Goal: Leave review/rating: Leave review/rating

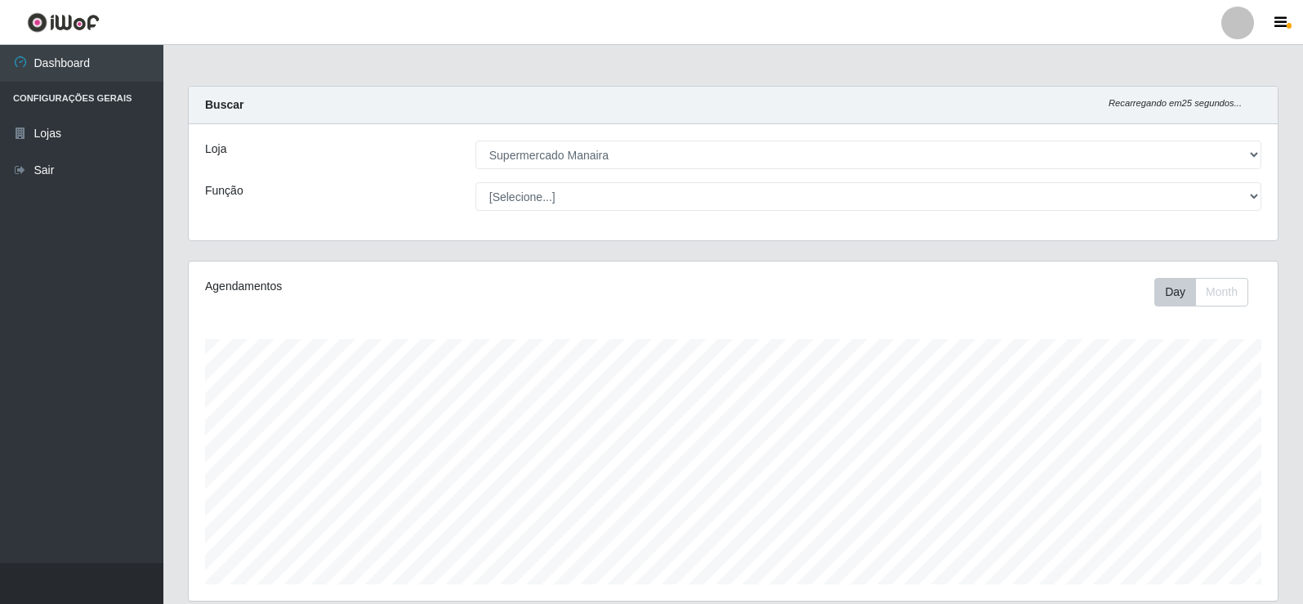
select select "443"
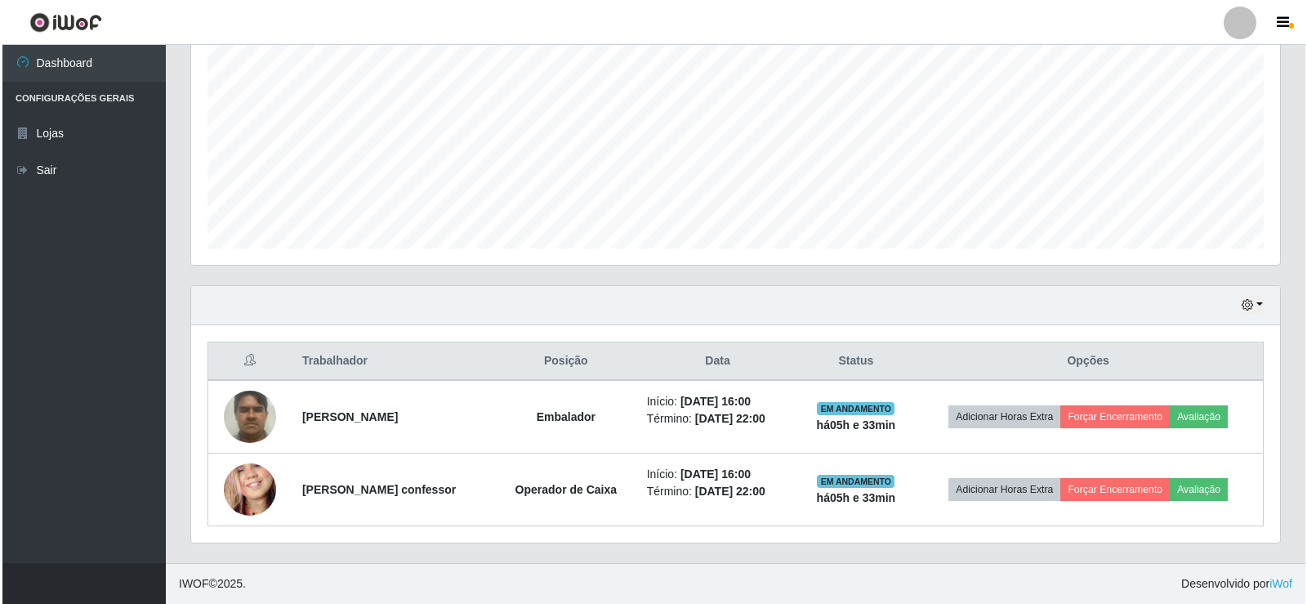
scroll to position [339, 1089]
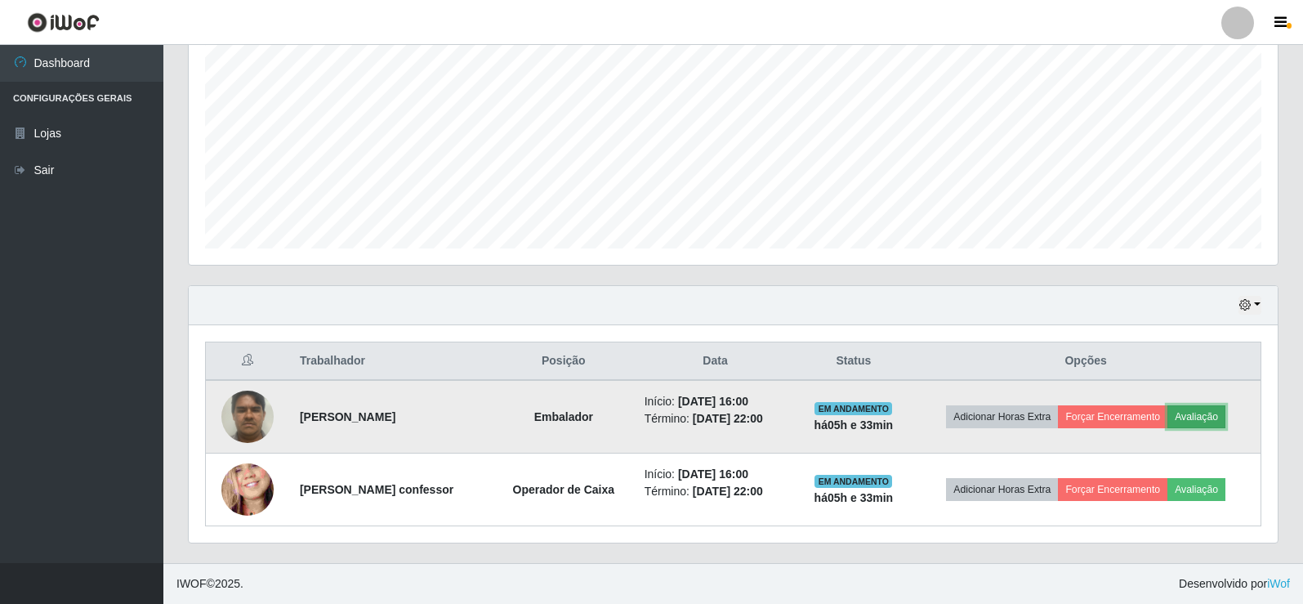
click at [1222, 421] on button "Avaliação" at bounding box center [1196, 416] width 58 height 23
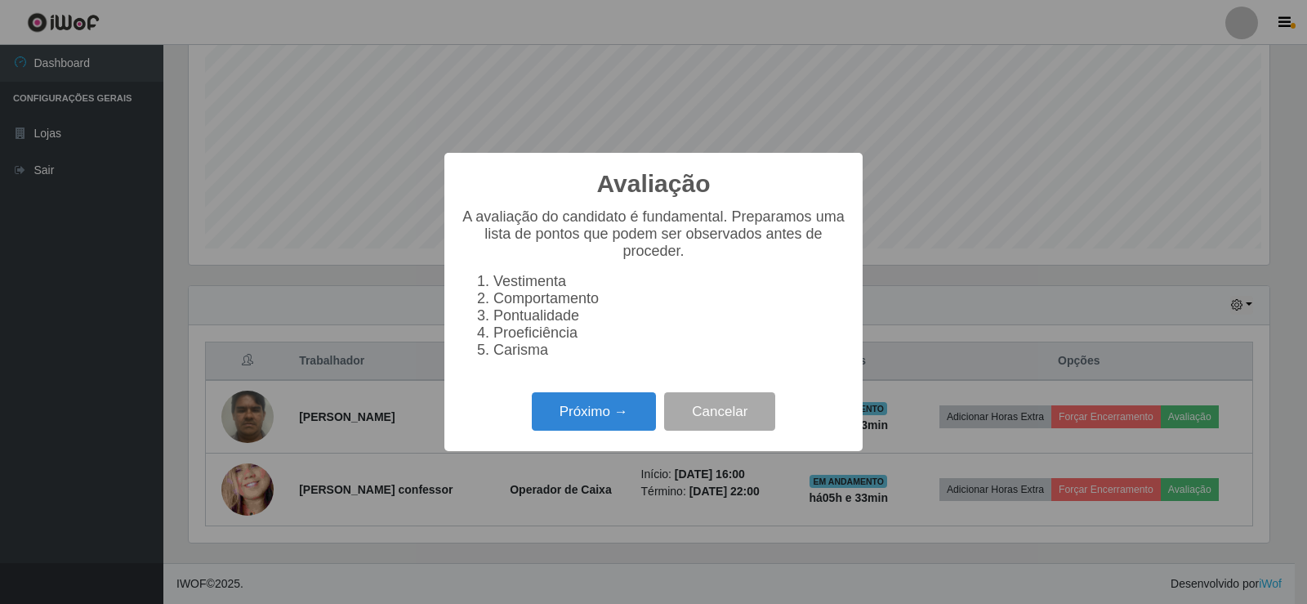
scroll to position [339, 1081]
click at [617, 429] on button "Próximo →" at bounding box center [594, 411] width 124 height 38
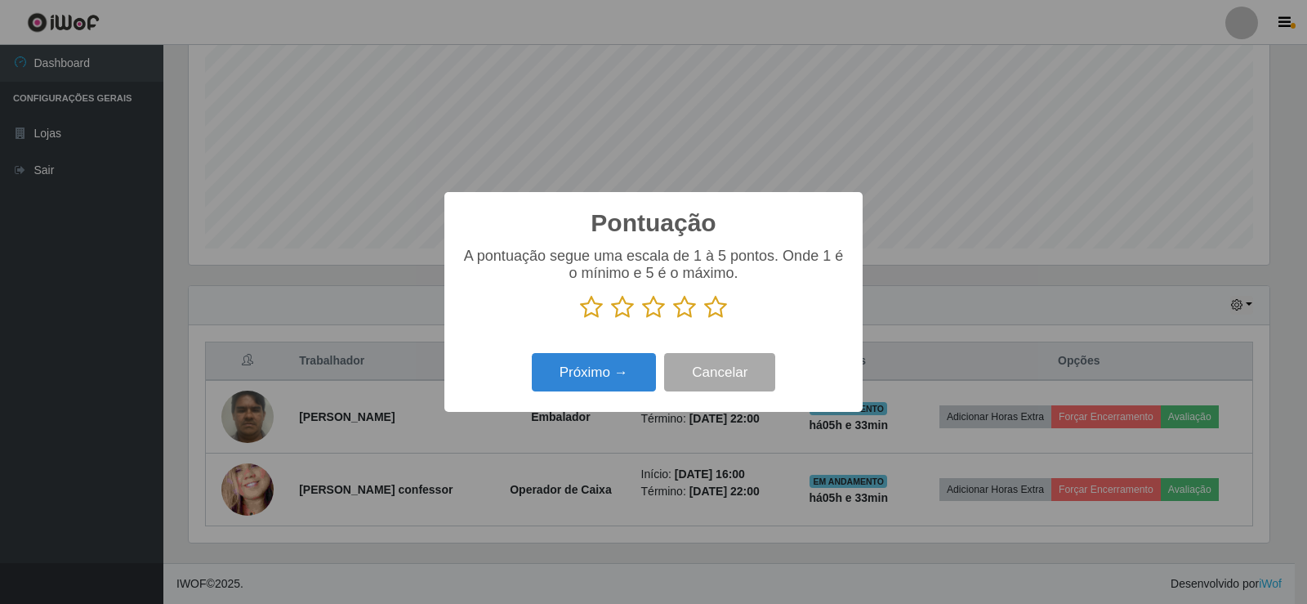
click at [713, 311] on icon at bounding box center [715, 307] width 23 height 25
click at [704, 319] on input "radio" at bounding box center [704, 319] width 0 height 0
click at [617, 380] on button "Próximo →" at bounding box center [594, 372] width 124 height 38
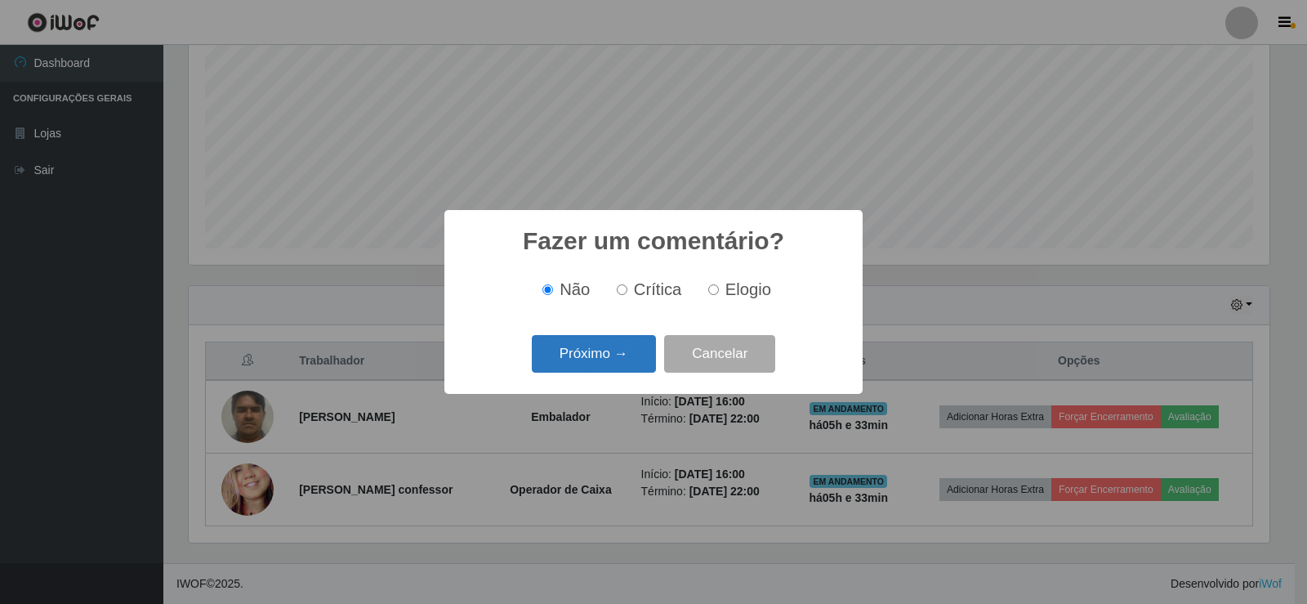
click at [618, 365] on button "Próximo →" at bounding box center [594, 354] width 124 height 38
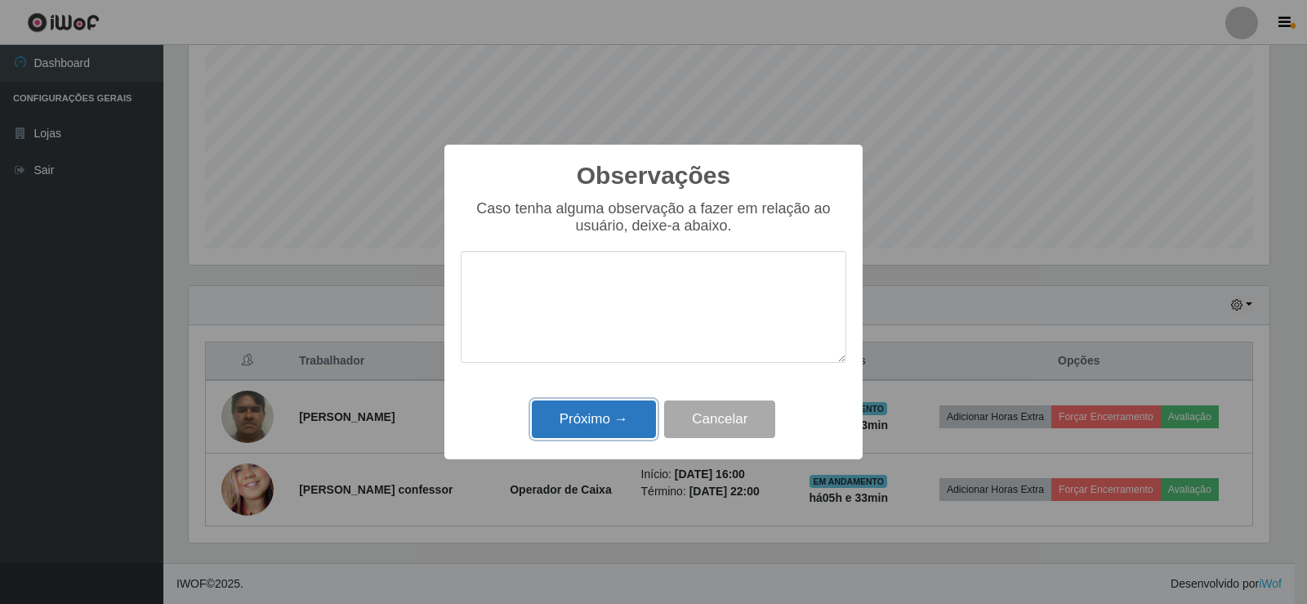
click at [622, 416] on button "Próximo →" at bounding box center [594, 419] width 124 height 38
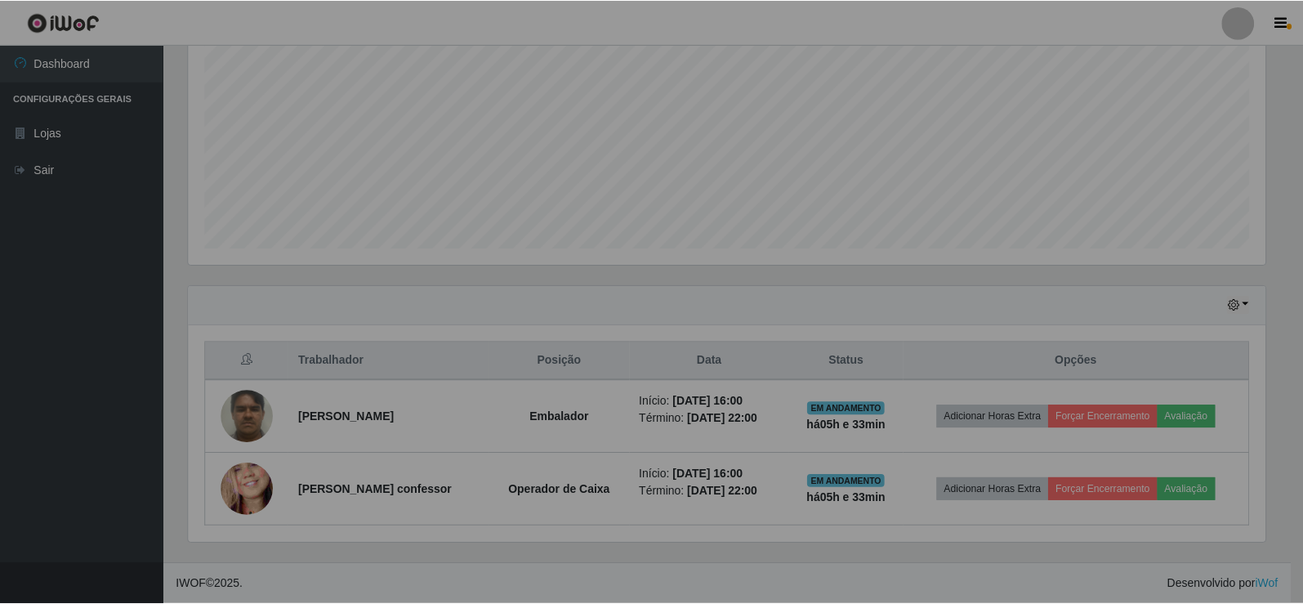
scroll to position [339, 1089]
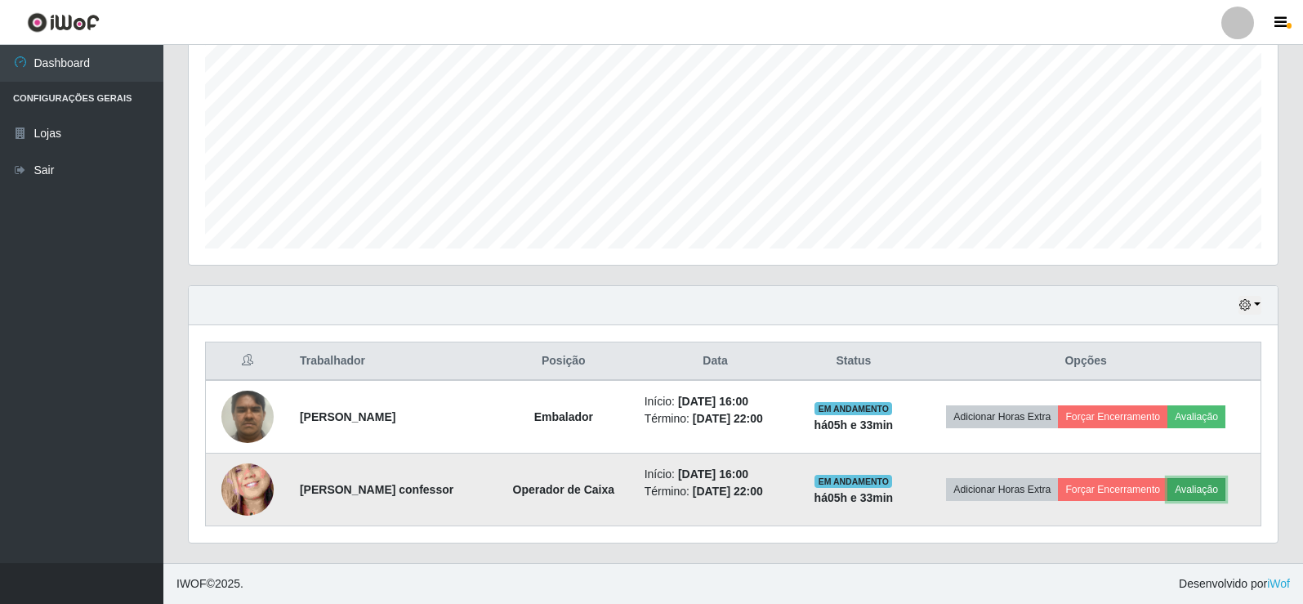
click at [1215, 488] on button "Avaliação" at bounding box center [1196, 489] width 58 height 23
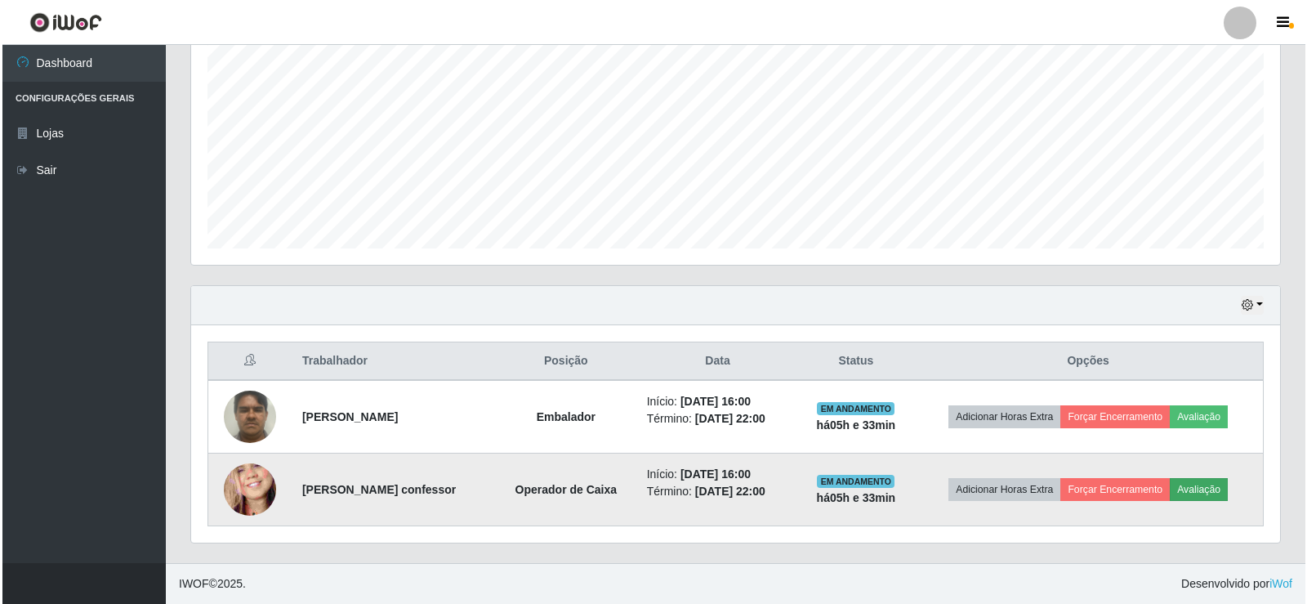
scroll to position [339, 1081]
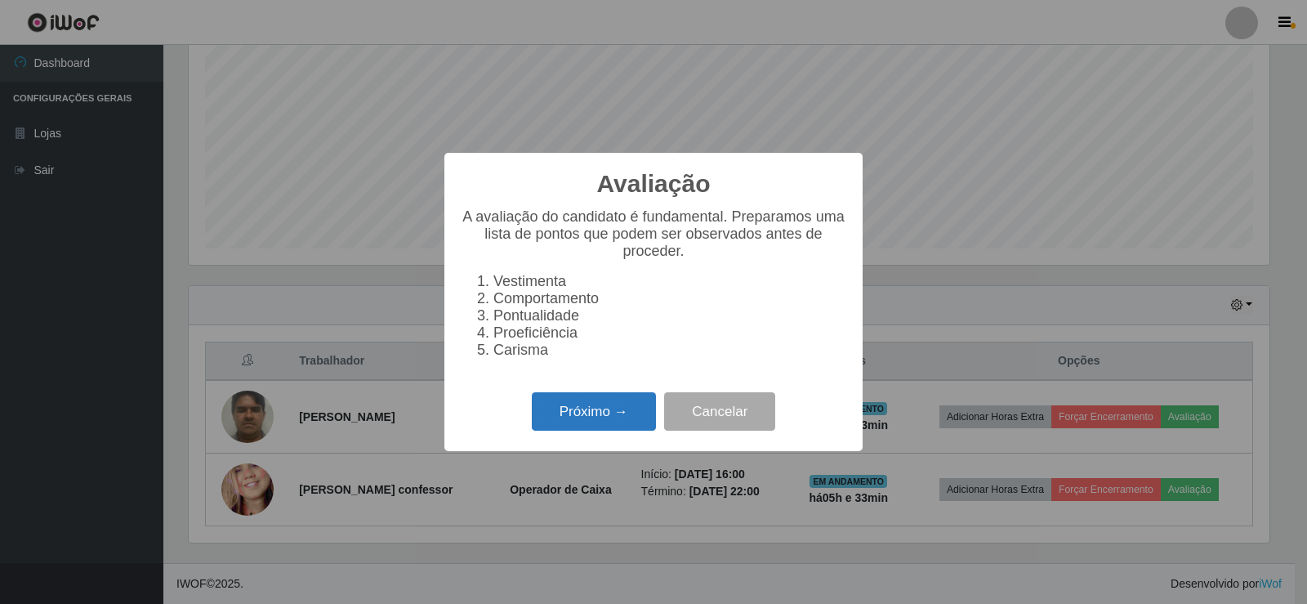
click at [625, 421] on button "Próximo →" at bounding box center [594, 411] width 124 height 38
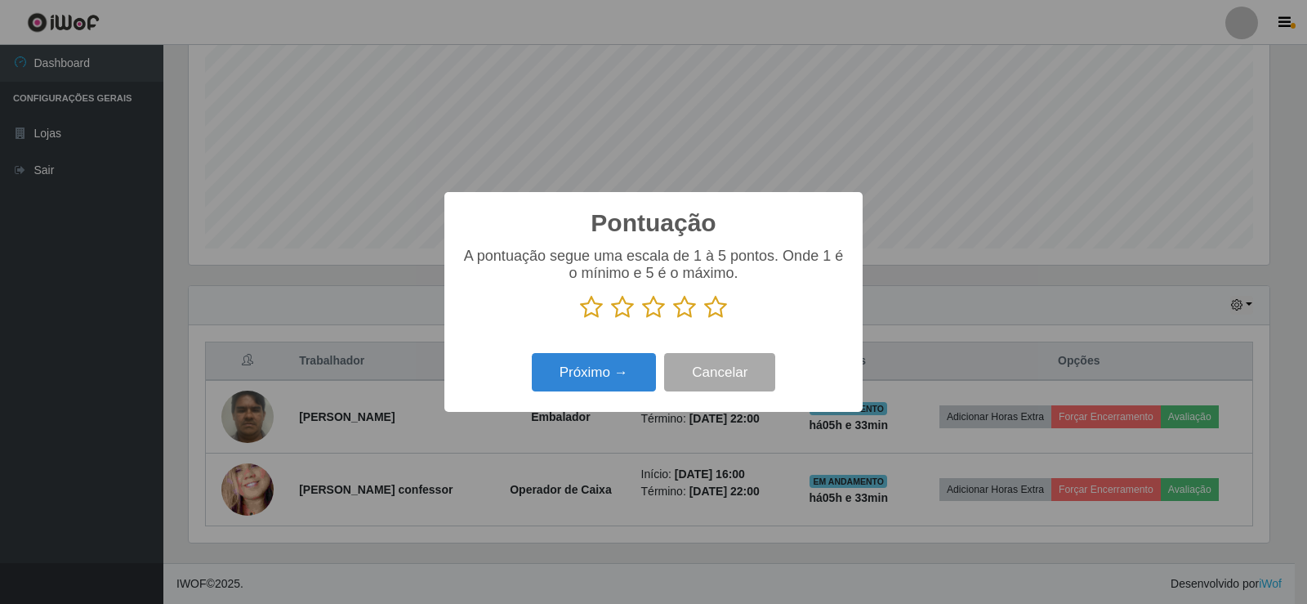
click at [716, 309] on icon at bounding box center [715, 307] width 23 height 25
click at [704, 319] on input "radio" at bounding box center [704, 319] width 0 height 0
click at [627, 363] on button "Próximo →" at bounding box center [594, 372] width 124 height 38
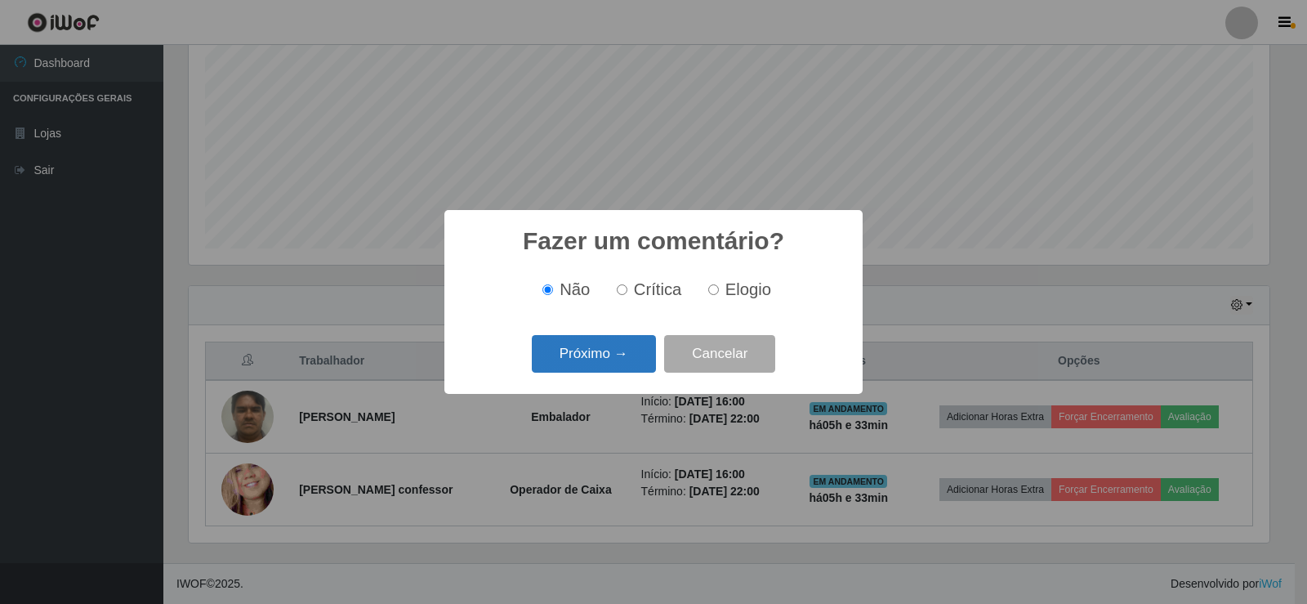
click at [628, 364] on button "Próximo →" at bounding box center [594, 354] width 124 height 38
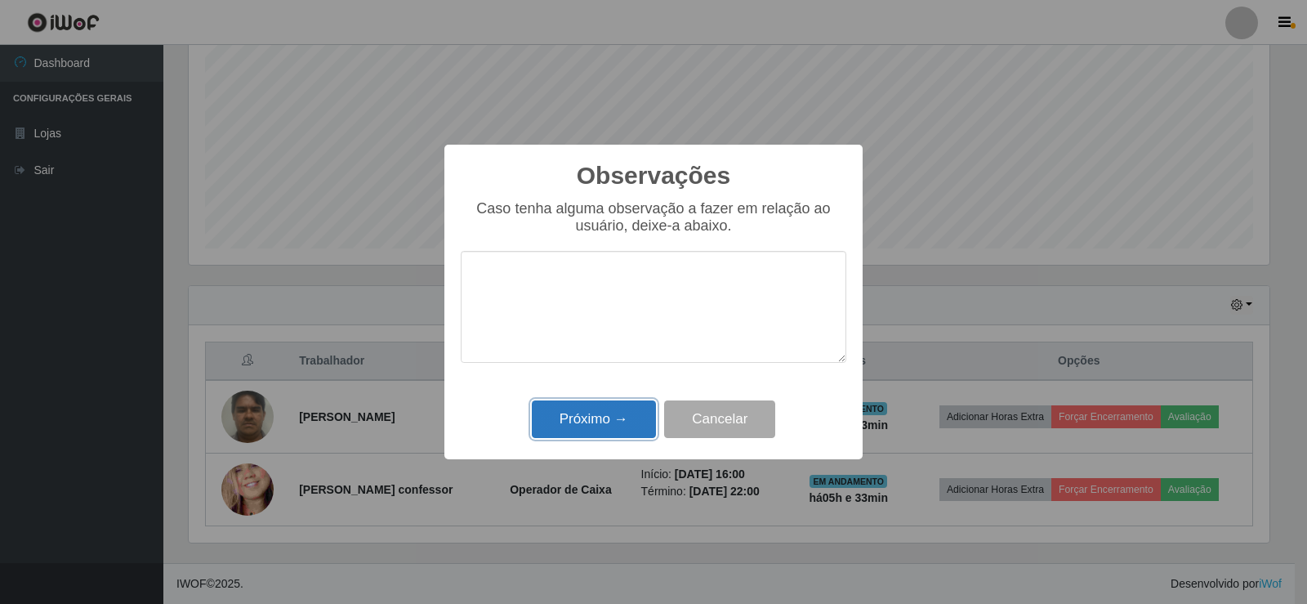
click at [631, 424] on button "Próximo →" at bounding box center [594, 419] width 124 height 38
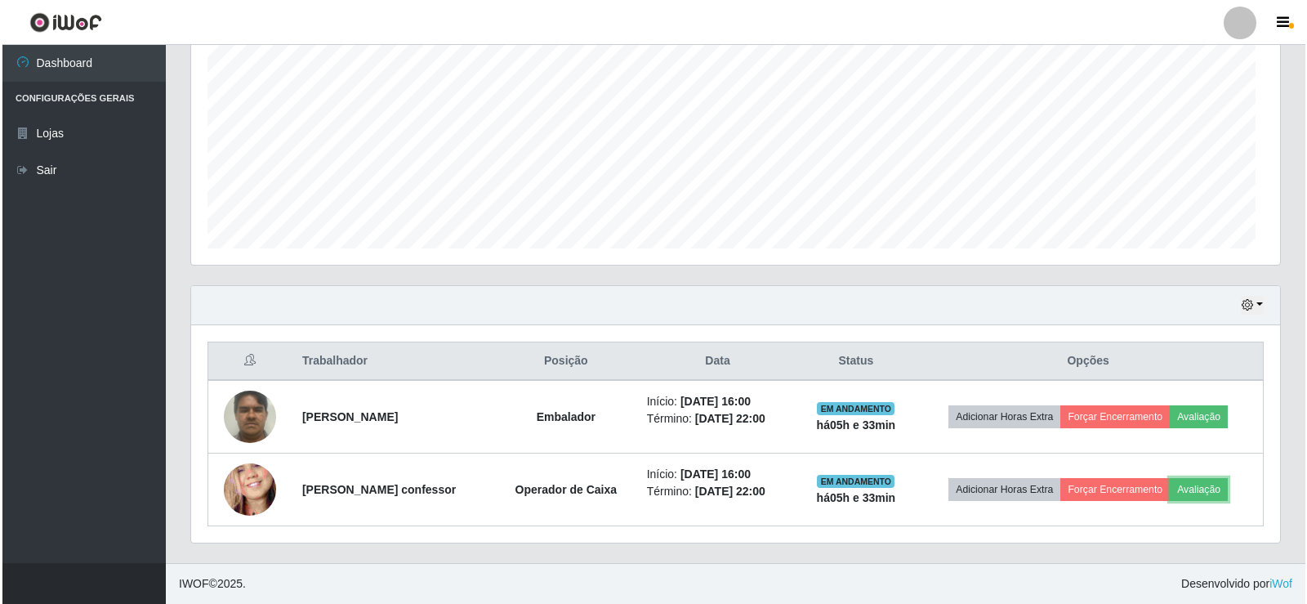
scroll to position [339, 1089]
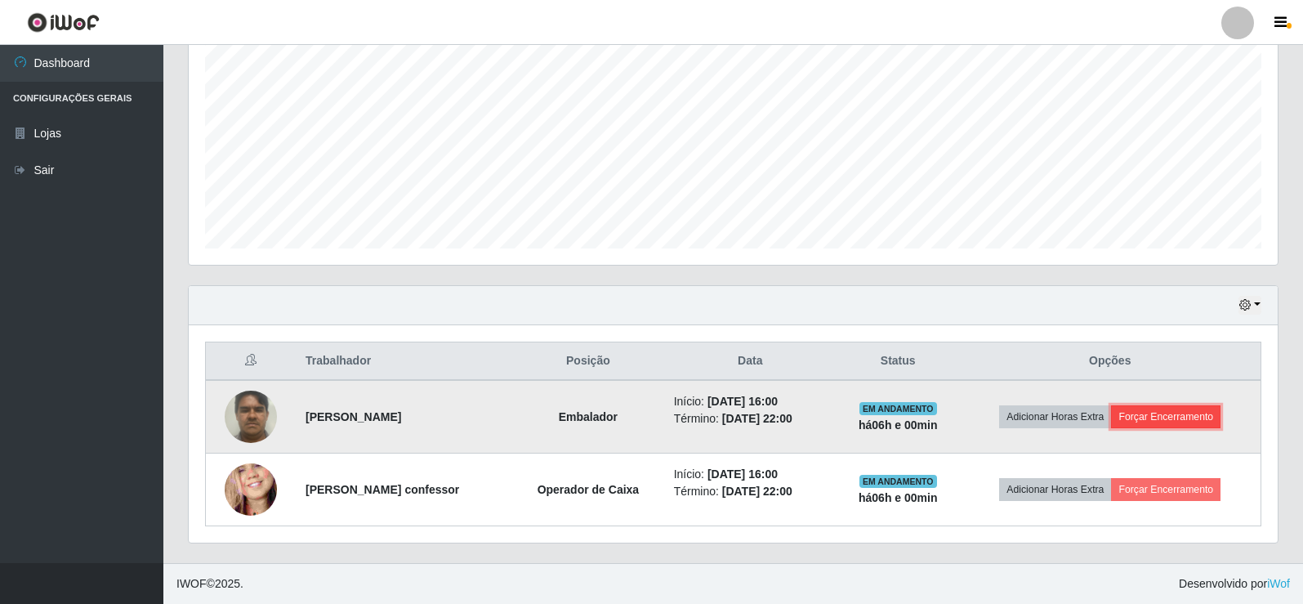
click at [1168, 418] on button "Forçar Encerramento" at bounding box center [1165, 416] width 109 height 23
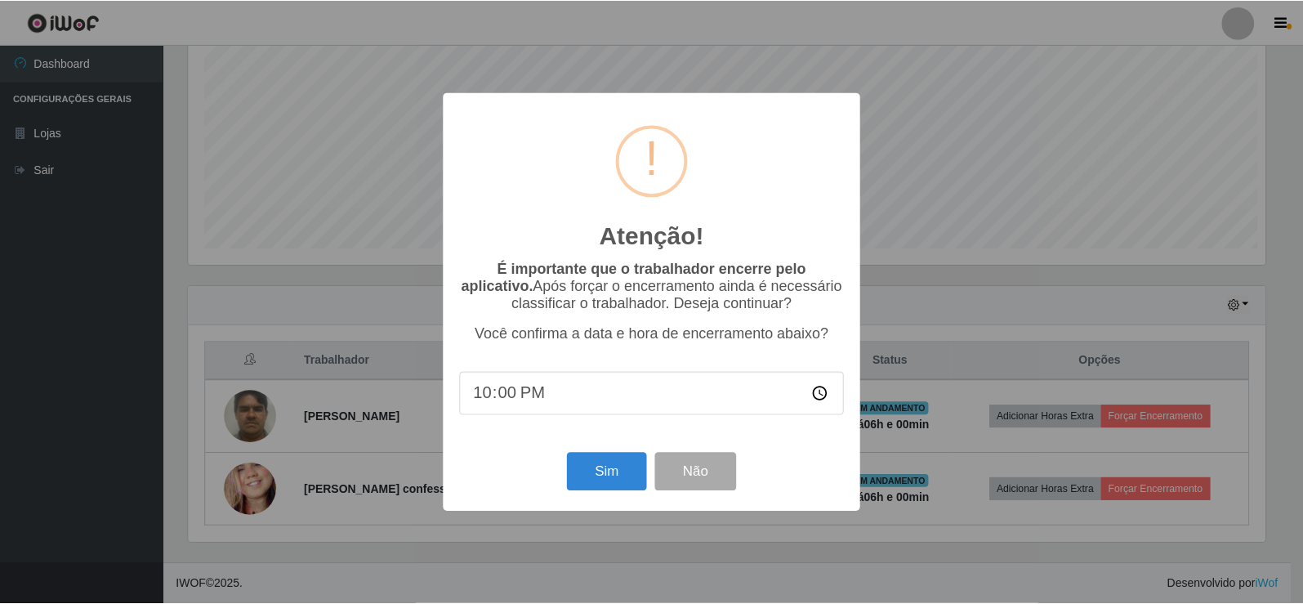
scroll to position [339, 1081]
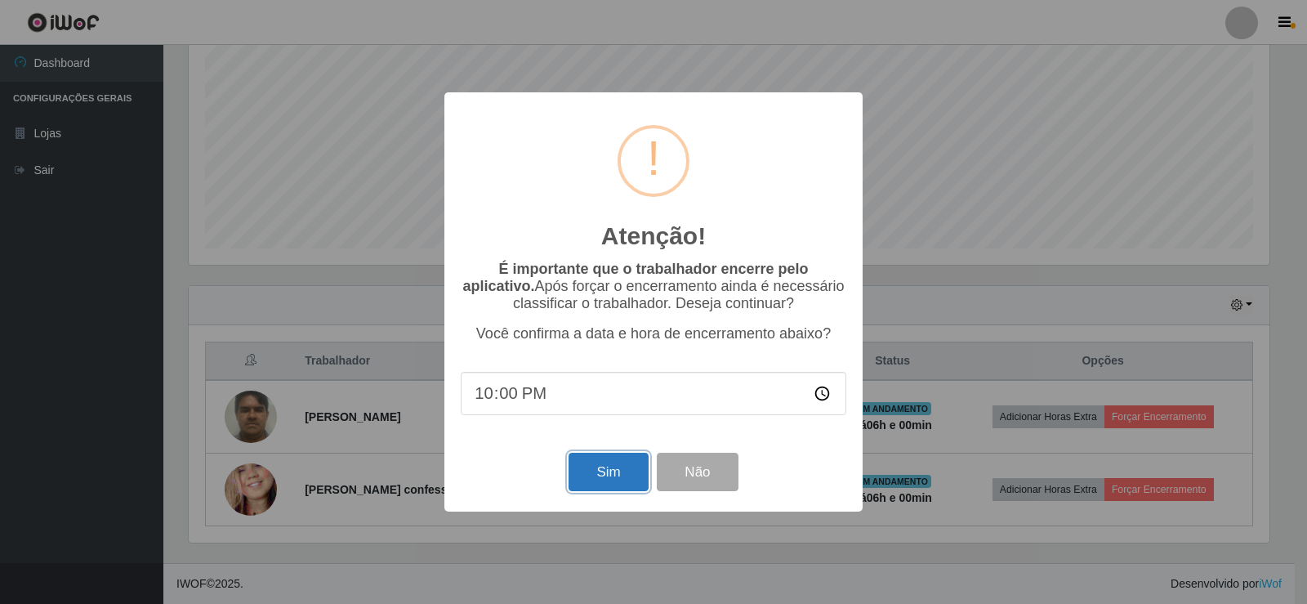
click at [627, 473] on button "Sim" at bounding box center [608, 472] width 79 height 38
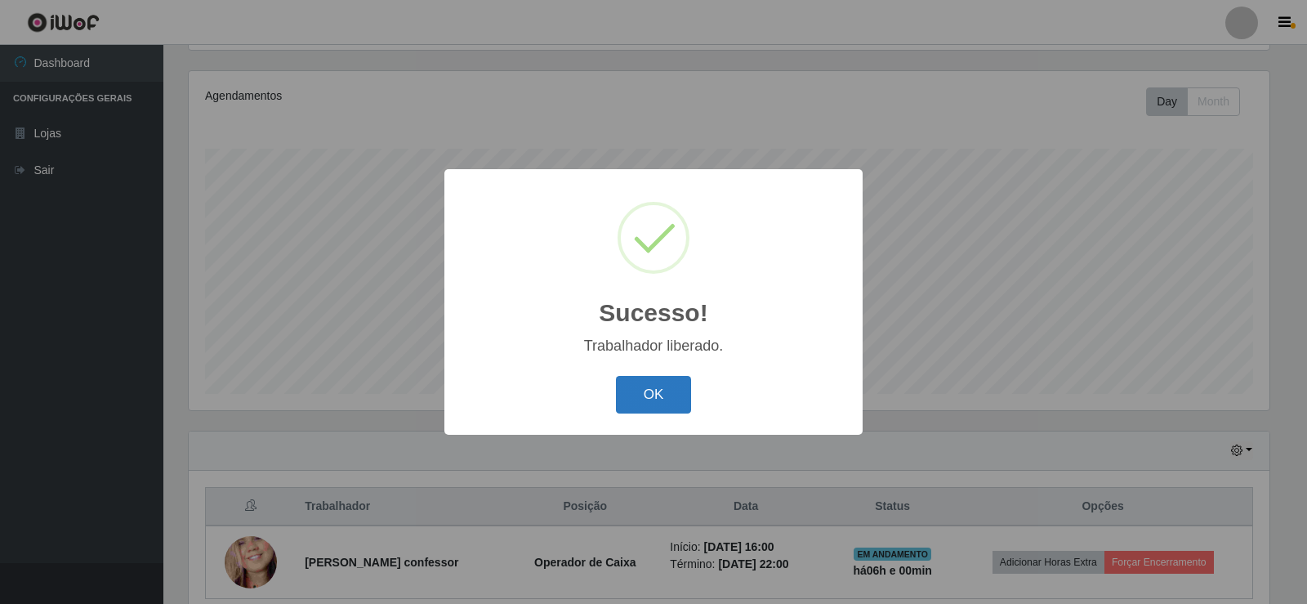
click at [653, 403] on button "OK" at bounding box center [654, 395] width 76 height 38
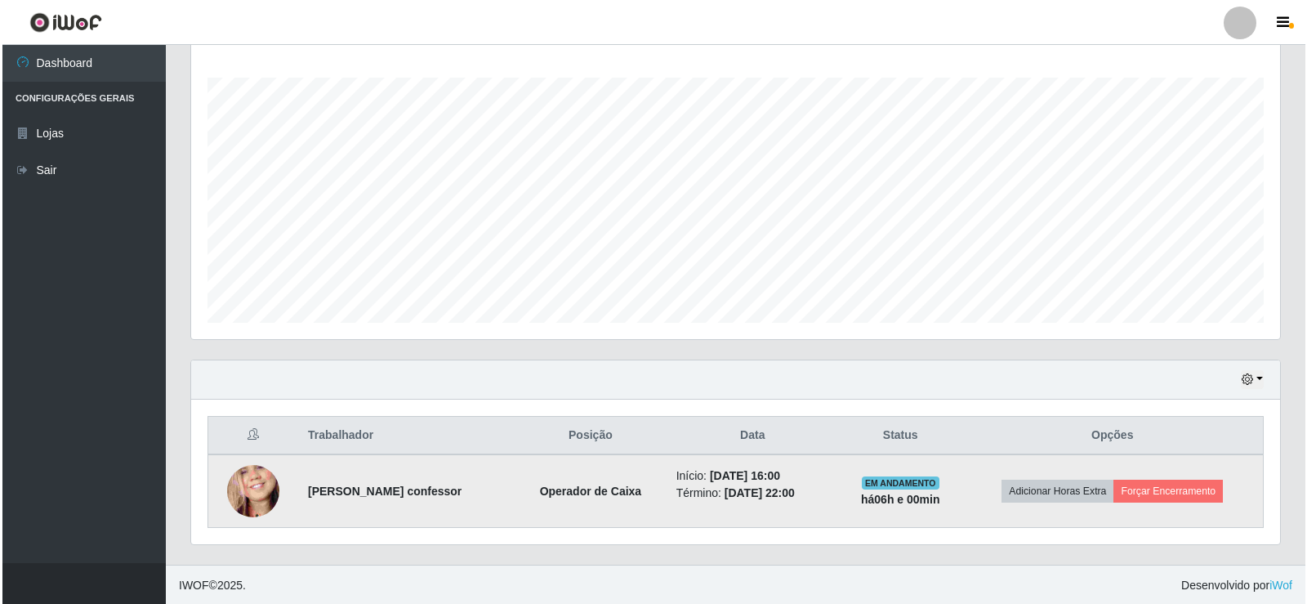
scroll to position [263, 0]
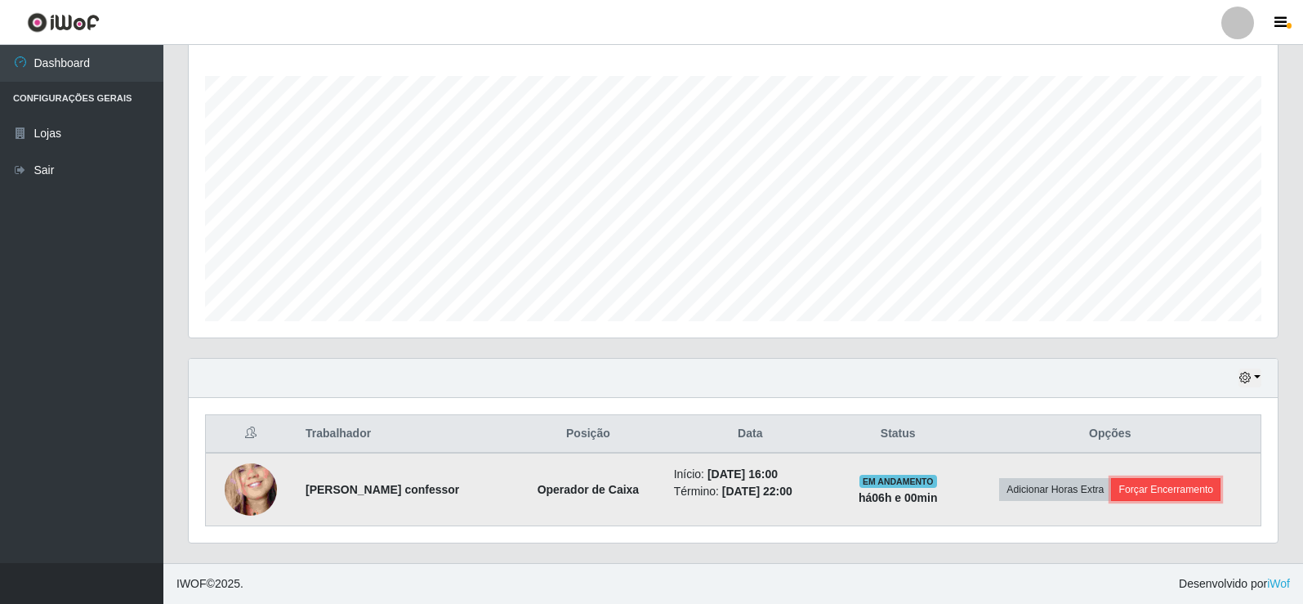
click at [1191, 494] on button "Forçar Encerramento" at bounding box center [1165, 489] width 109 height 23
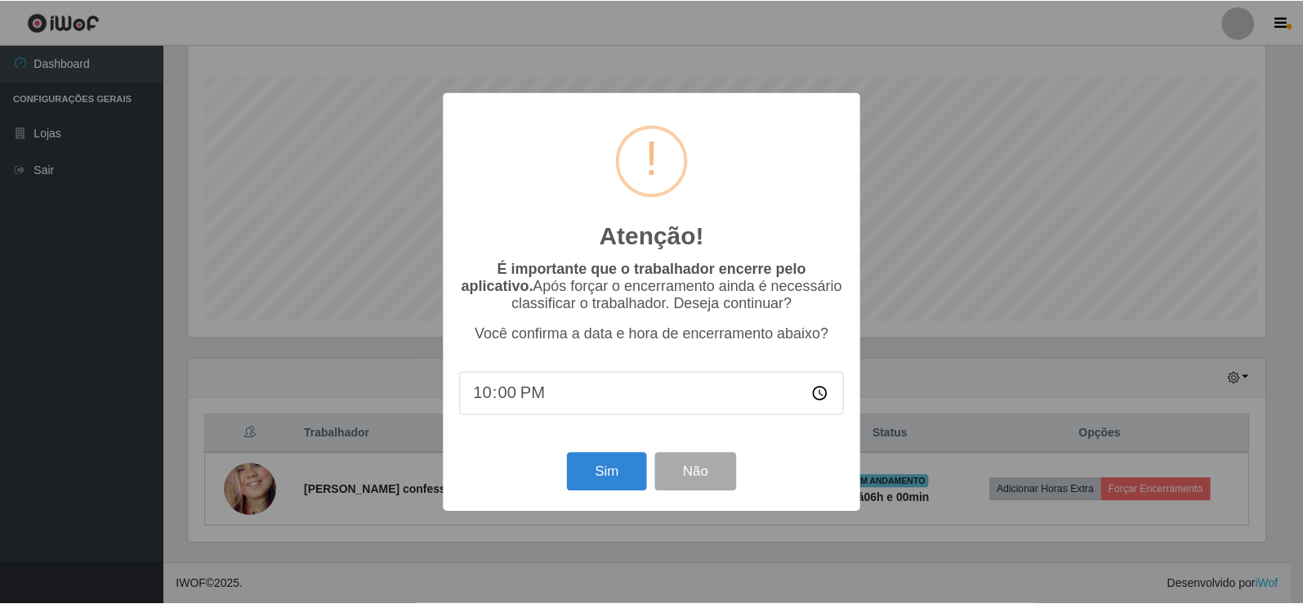
scroll to position [339, 1081]
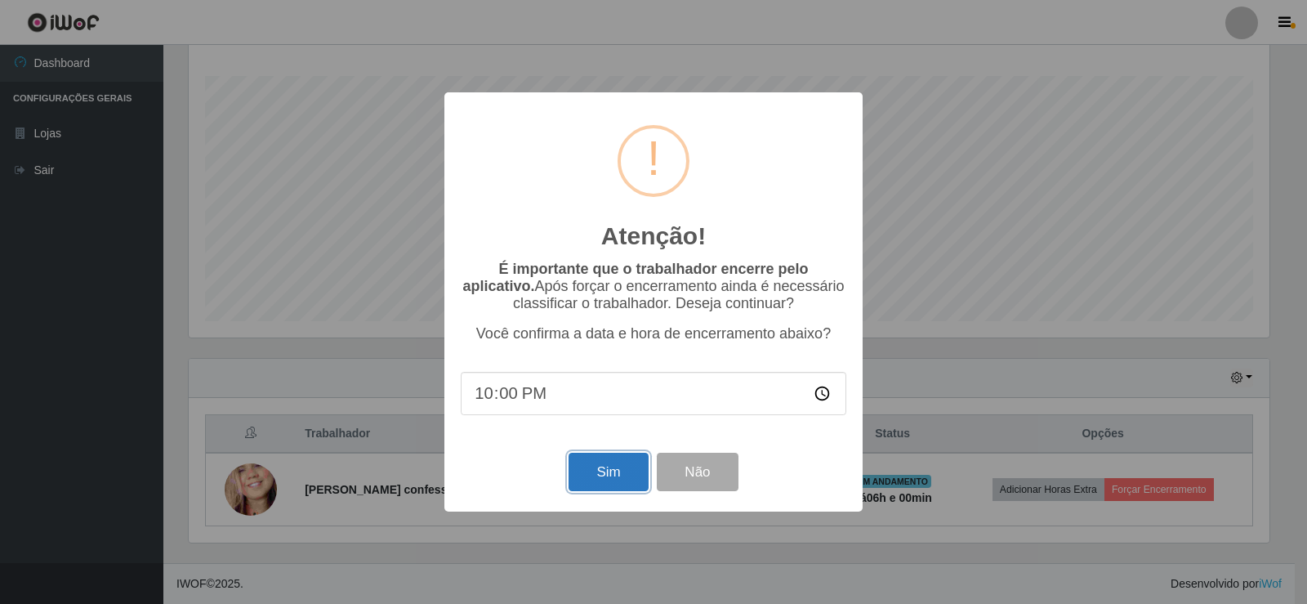
click at [628, 476] on button "Sim" at bounding box center [608, 472] width 79 height 38
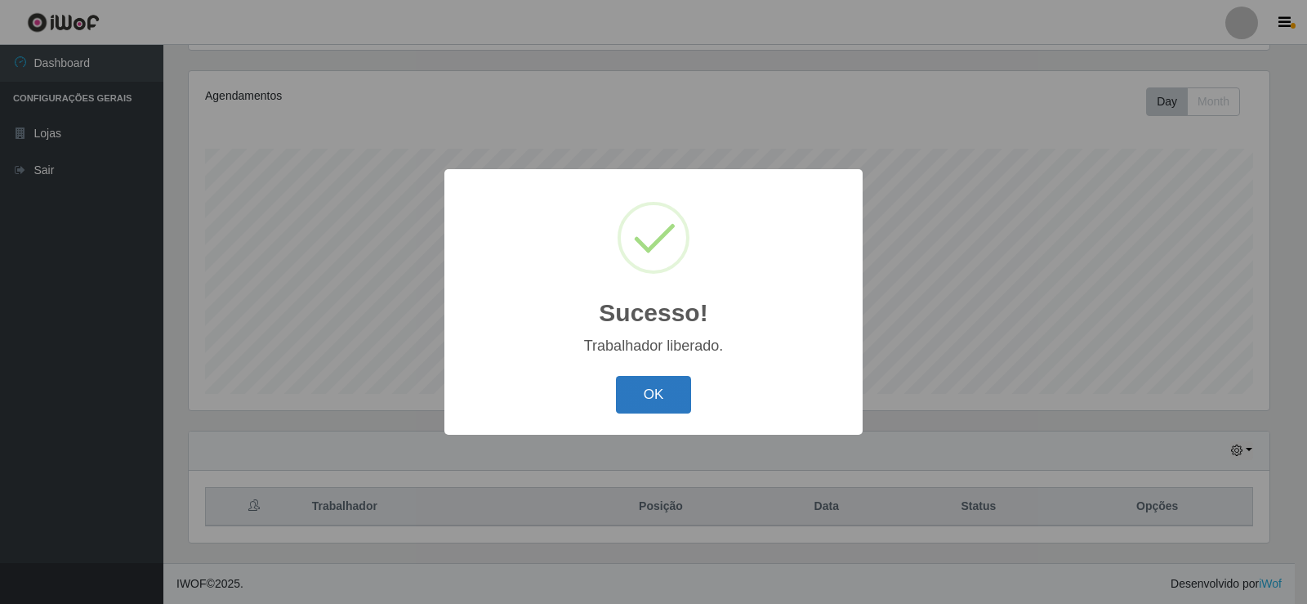
click at [662, 390] on button "OK" at bounding box center [654, 395] width 76 height 38
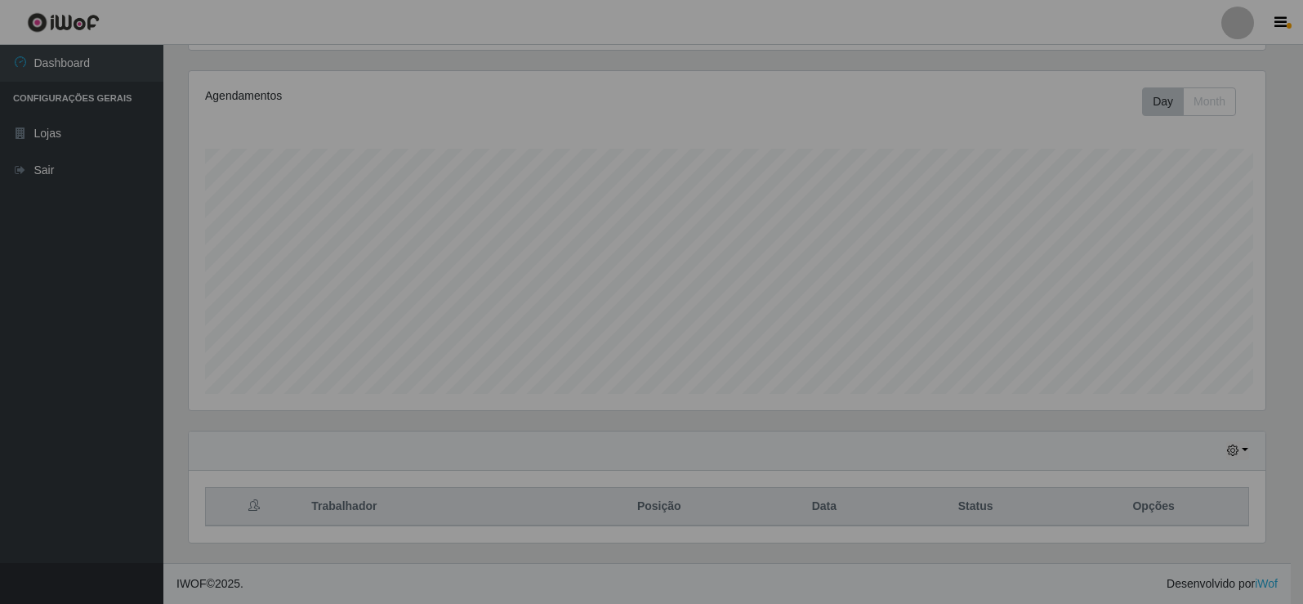
scroll to position [339, 1089]
